Goal: Navigation & Orientation: Find specific page/section

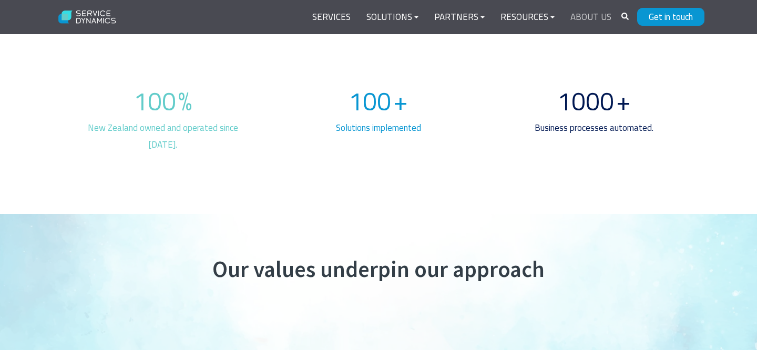
click at [590, 20] on link "About Us" at bounding box center [591, 17] width 57 height 25
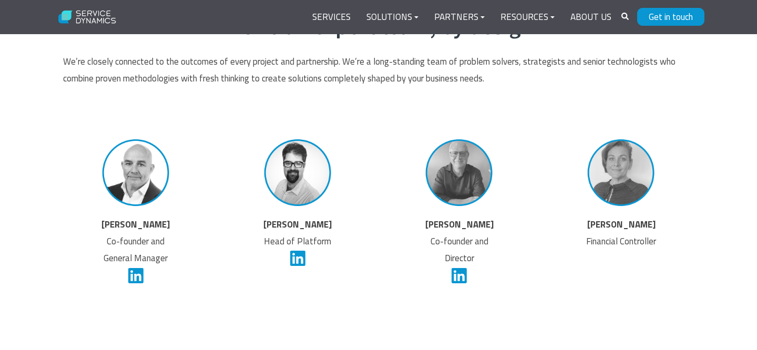
scroll to position [1818, 0]
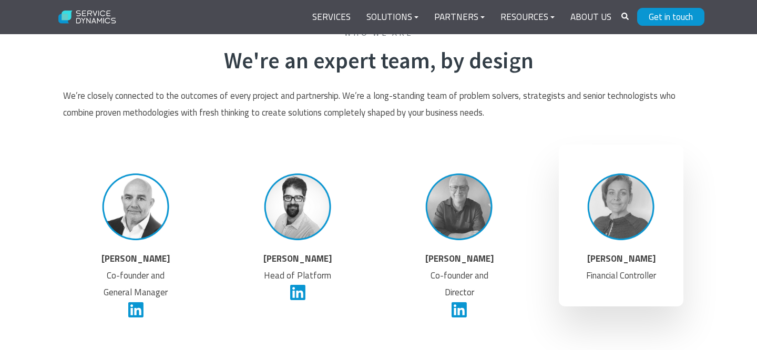
click at [615, 205] on img at bounding box center [620, 206] width 79 height 79
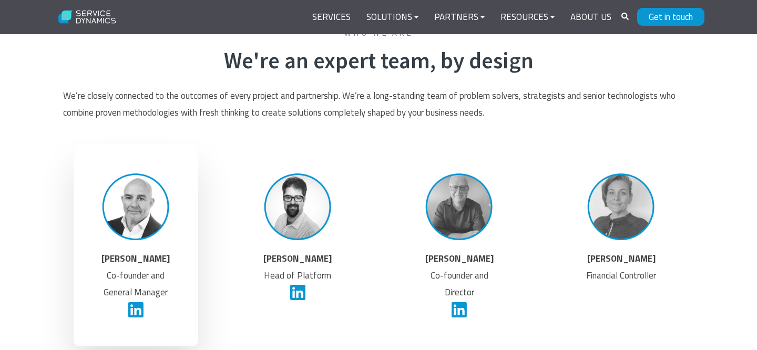
click at [136, 309] on icon at bounding box center [135, 309] width 15 height 17
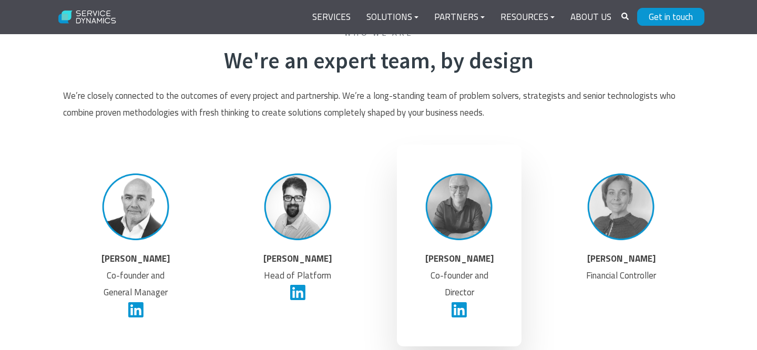
click at [462, 310] on icon at bounding box center [459, 309] width 15 height 15
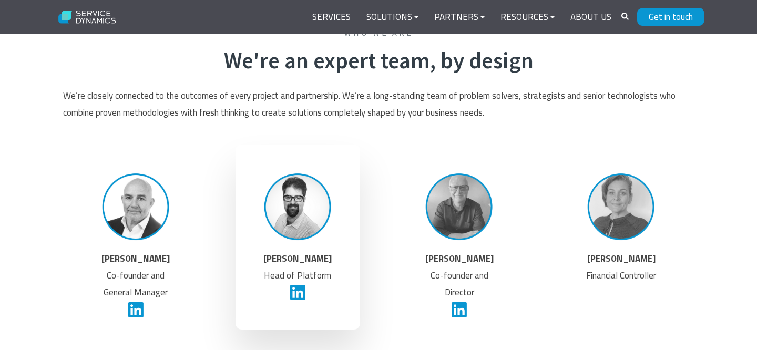
click at [297, 293] on icon at bounding box center [297, 292] width 15 height 17
